Goal: Information Seeking & Learning: Learn about a topic

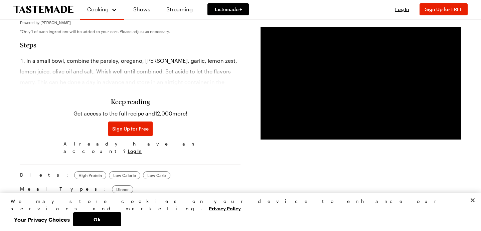
scroll to position [164, 0]
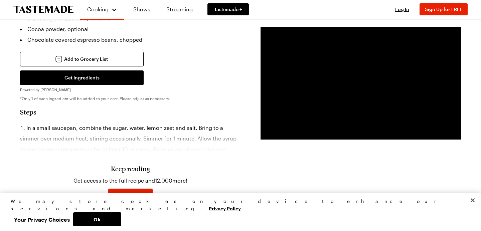
scroll to position [281, 0]
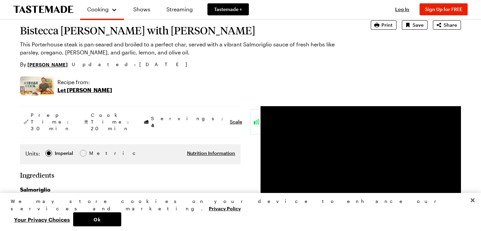
scroll to position [44, 0]
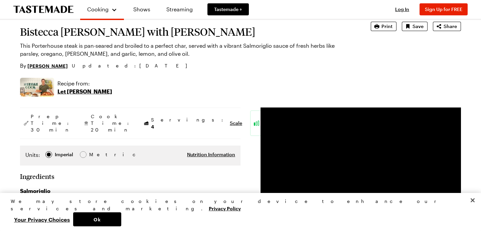
click at [82, 92] on p "Let [PERSON_NAME]" at bounding box center [84, 92] width 55 height 8
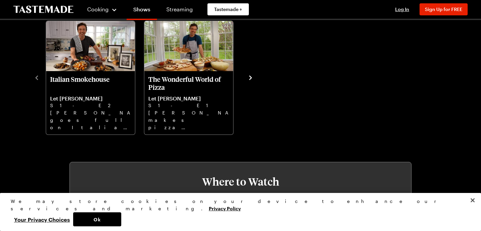
scroll to position [237, 0]
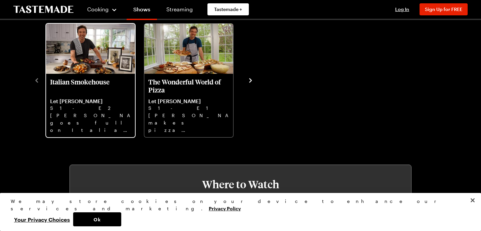
click at [84, 60] on img "Italian Smokehouse" at bounding box center [90, 49] width 89 height 50
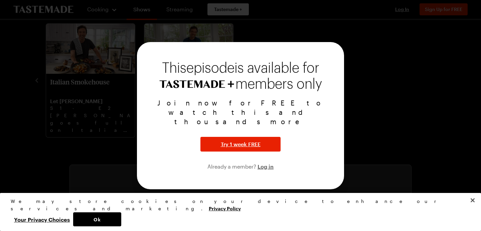
click at [326, 32] on div at bounding box center [240, 115] width 481 height 231
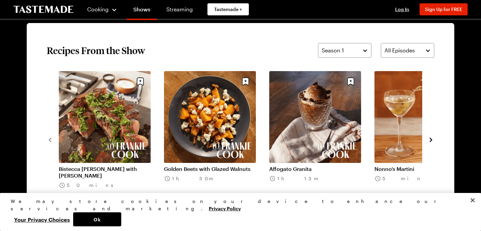
scroll to position [503, 0]
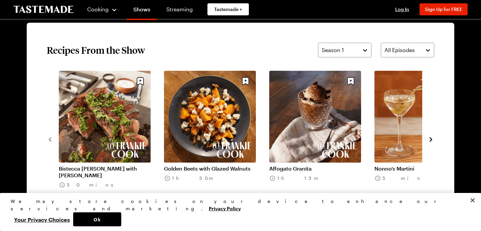
click at [214, 165] on link "Golden Beets with Glazed Walnuts" at bounding box center [210, 168] width 92 height 7
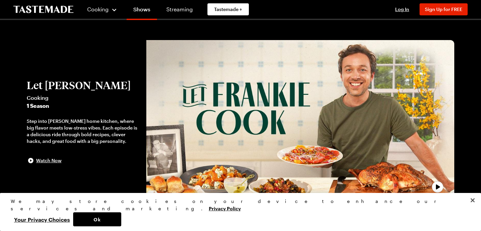
scroll to position [503, 0]
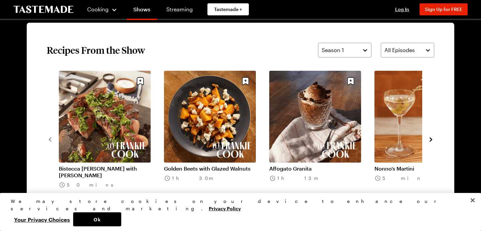
click at [430, 139] on icon "navigate to next item" at bounding box center [431, 139] width 7 height 7
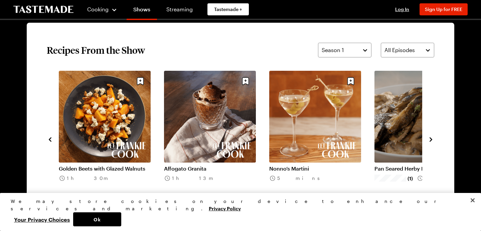
click at [406, 165] on link "Pan Seared Herby Mushrooms" at bounding box center [421, 168] width 92 height 7
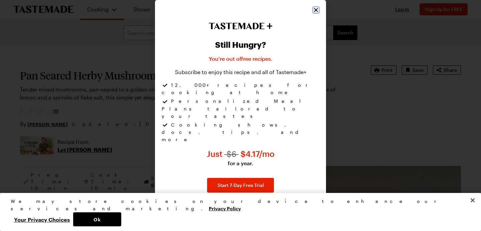
click at [315, 13] on icon "Close" at bounding box center [316, 10] width 7 height 7
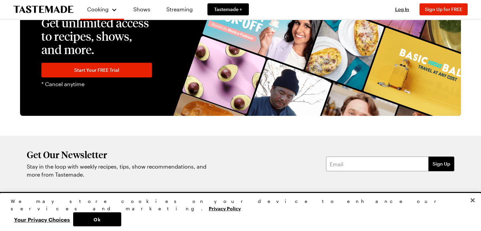
scroll to position [1253, 0]
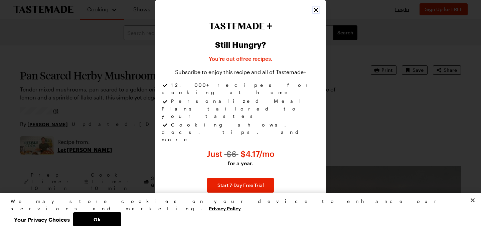
click at [315, 13] on icon "Close" at bounding box center [316, 10] width 7 height 7
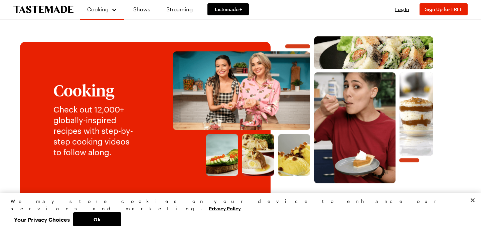
scroll to position [6, 0]
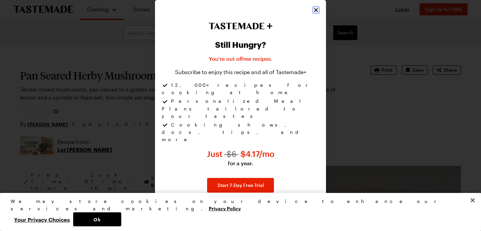
click at [317, 13] on icon "Close" at bounding box center [316, 10] width 7 height 7
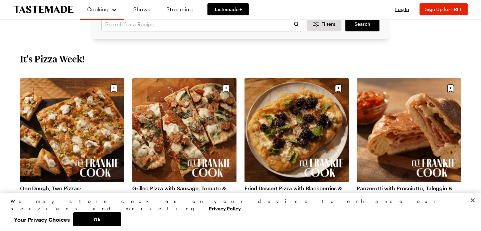
scroll to position [216, 0]
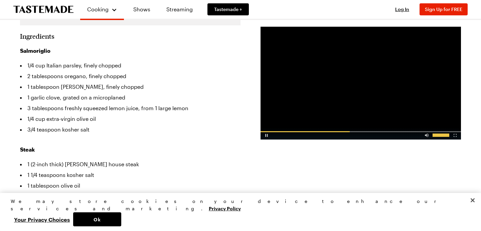
scroll to position [218, 0]
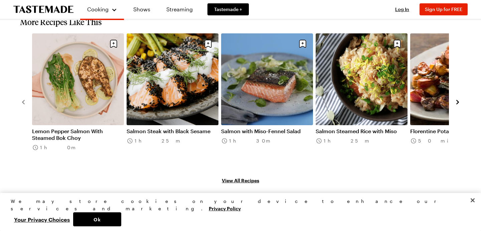
scroll to position [768, 0]
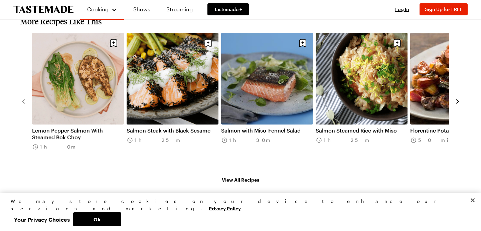
click at [459, 98] on icon "navigate to next item" at bounding box center [458, 101] width 7 height 7
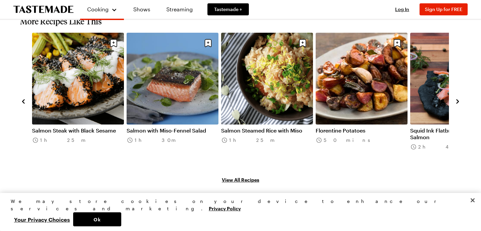
click at [459, 98] on icon "navigate to next item" at bounding box center [458, 101] width 7 height 7
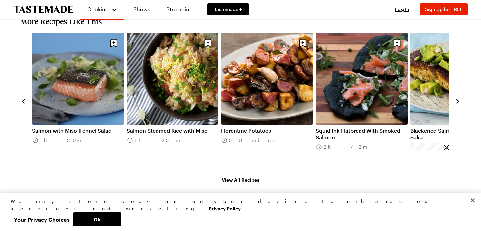
click at [459, 100] on icon "navigate to next item" at bounding box center [458, 102] width 3 height 4
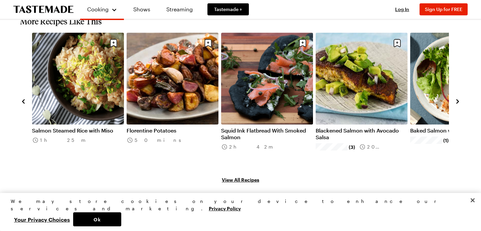
click at [459, 100] on icon "navigate to next item" at bounding box center [458, 102] width 3 height 4
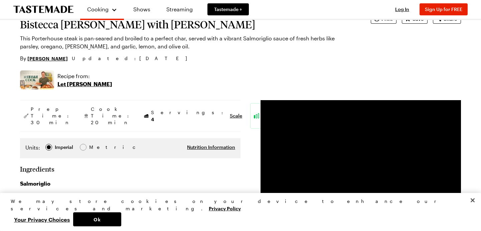
scroll to position [0, 0]
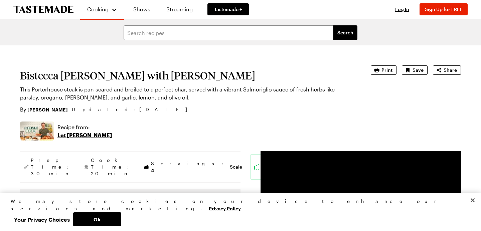
click at [74, 137] on p "Let [PERSON_NAME]" at bounding box center [84, 135] width 55 height 8
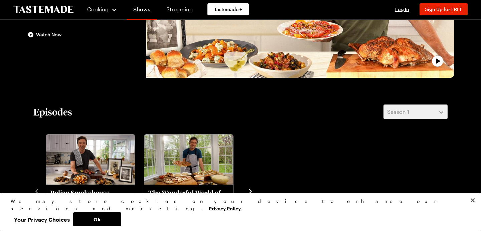
scroll to position [175, 0]
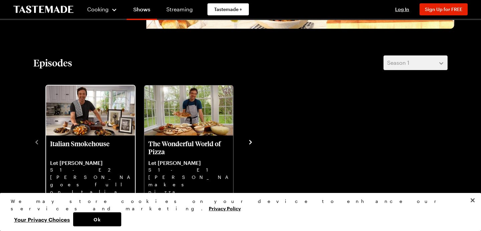
click at [99, 125] on img "Italian Smokehouse" at bounding box center [90, 111] width 89 height 50
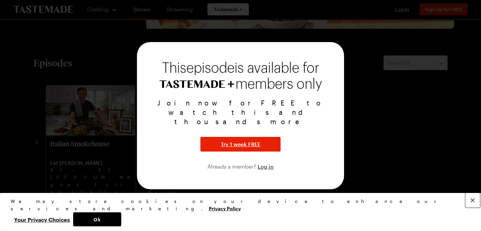
click at [473, 208] on button "Close" at bounding box center [473, 200] width 15 height 15
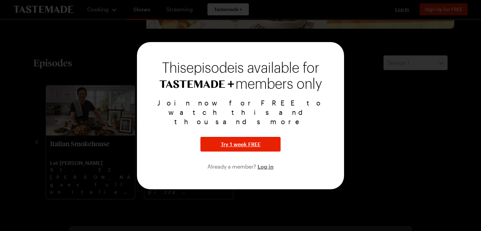
click at [36, 144] on div at bounding box center [240, 115] width 481 height 231
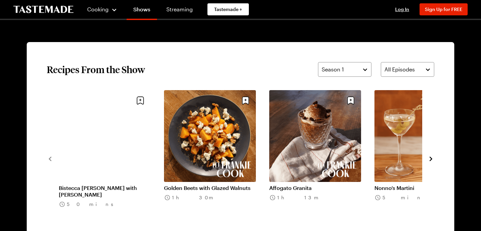
scroll to position [484, 0]
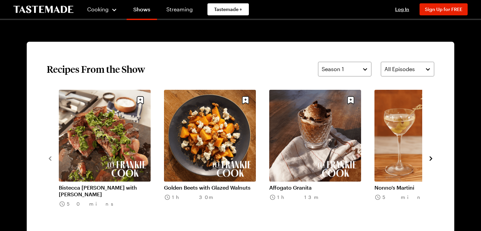
click at [432, 158] on icon "navigate to next item" at bounding box center [431, 158] width 7 height 7
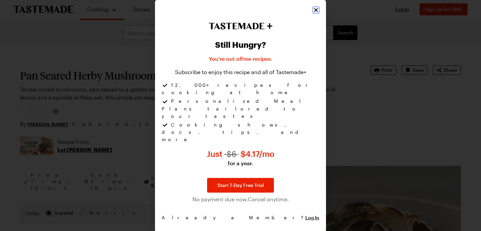
click at [315, 12] on icon "Close" at bounding box center [316, 10] width 4 height 4
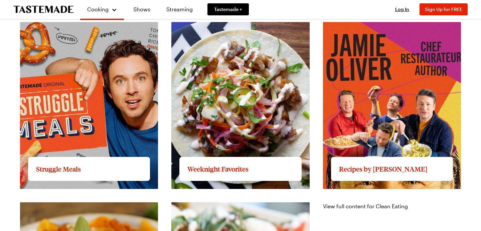
scroll to position [617, 0]
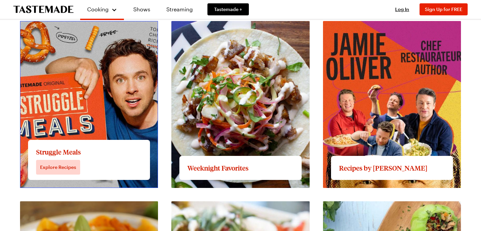
click at [99, 28] on link "View full content for Struggle Meals" at bounding box center [65, 25] width 91 height 6
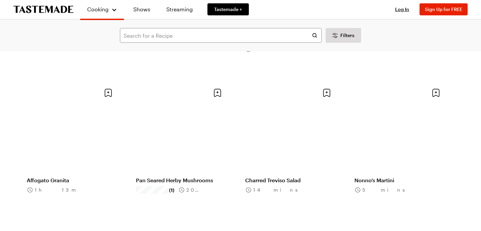
scroll to position [312, 0]
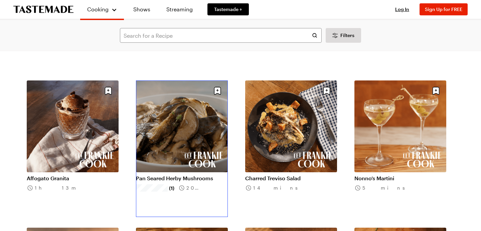
click at [194, 175] on link "Pan Seared Herby Mushrooms" at bounding box center [182, 178] width 92 height 7
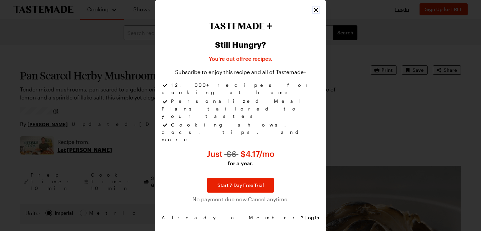
click at [319, 13] on button "Close" at bounding box center [316, 10] width 7 height 7
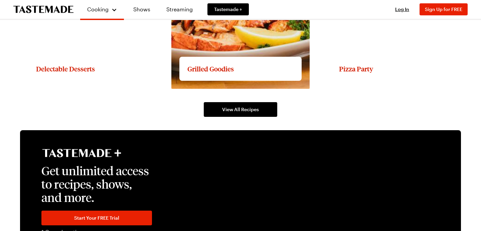
scroll to position [1078, 0]
